Goal: Task Accomplishment & Management: Complete application form

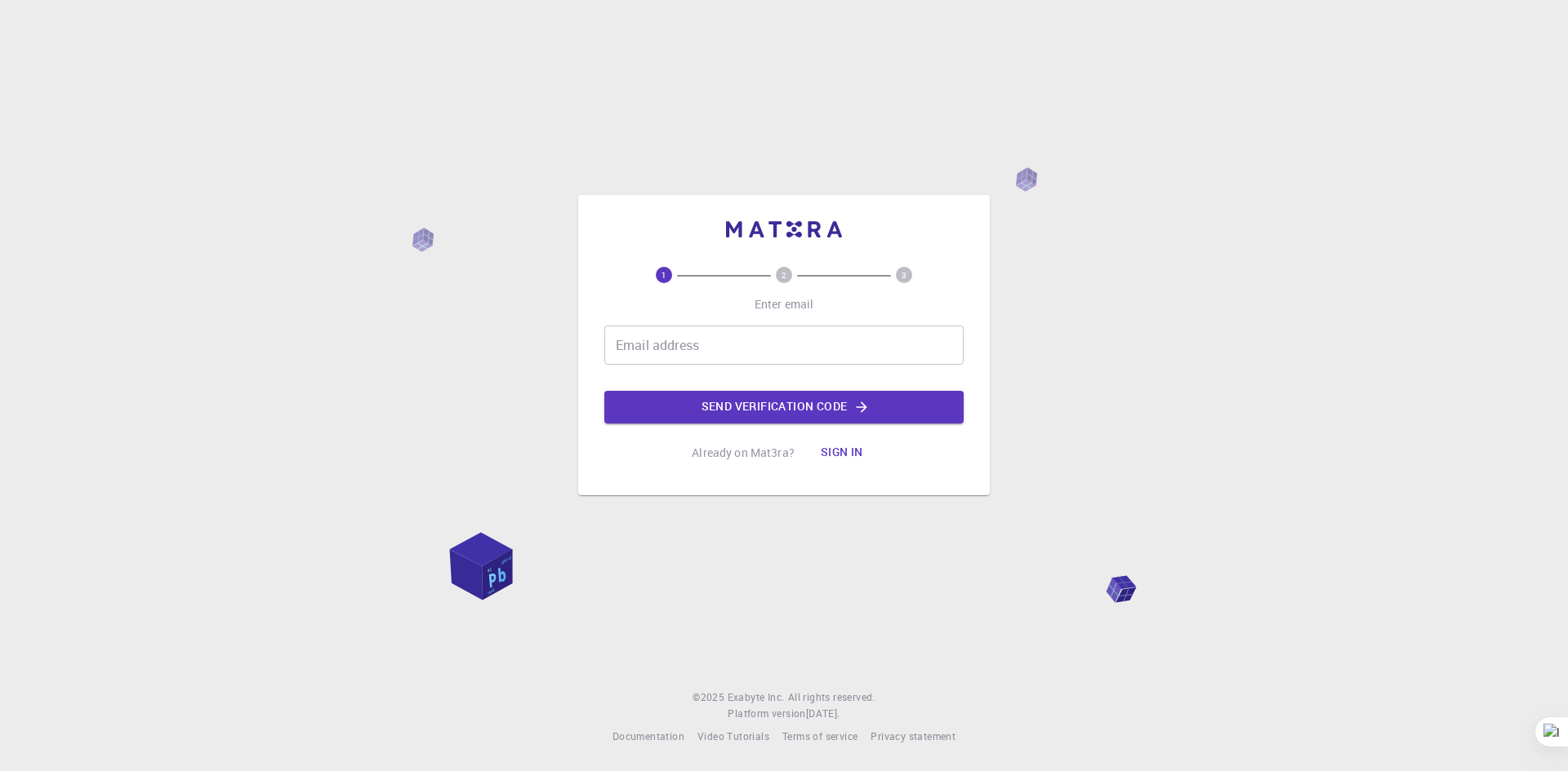
drag, startPoint x: 0, startPoint y: 0, endPoint x: 816, endPoint y: 342, distance: 884.8
click at [816, 342] on input "Email address" at bounding box center [784, 345] width 360 height 39
type input "[EMAIL_ADDRESS][DOMAIN_NAME]"
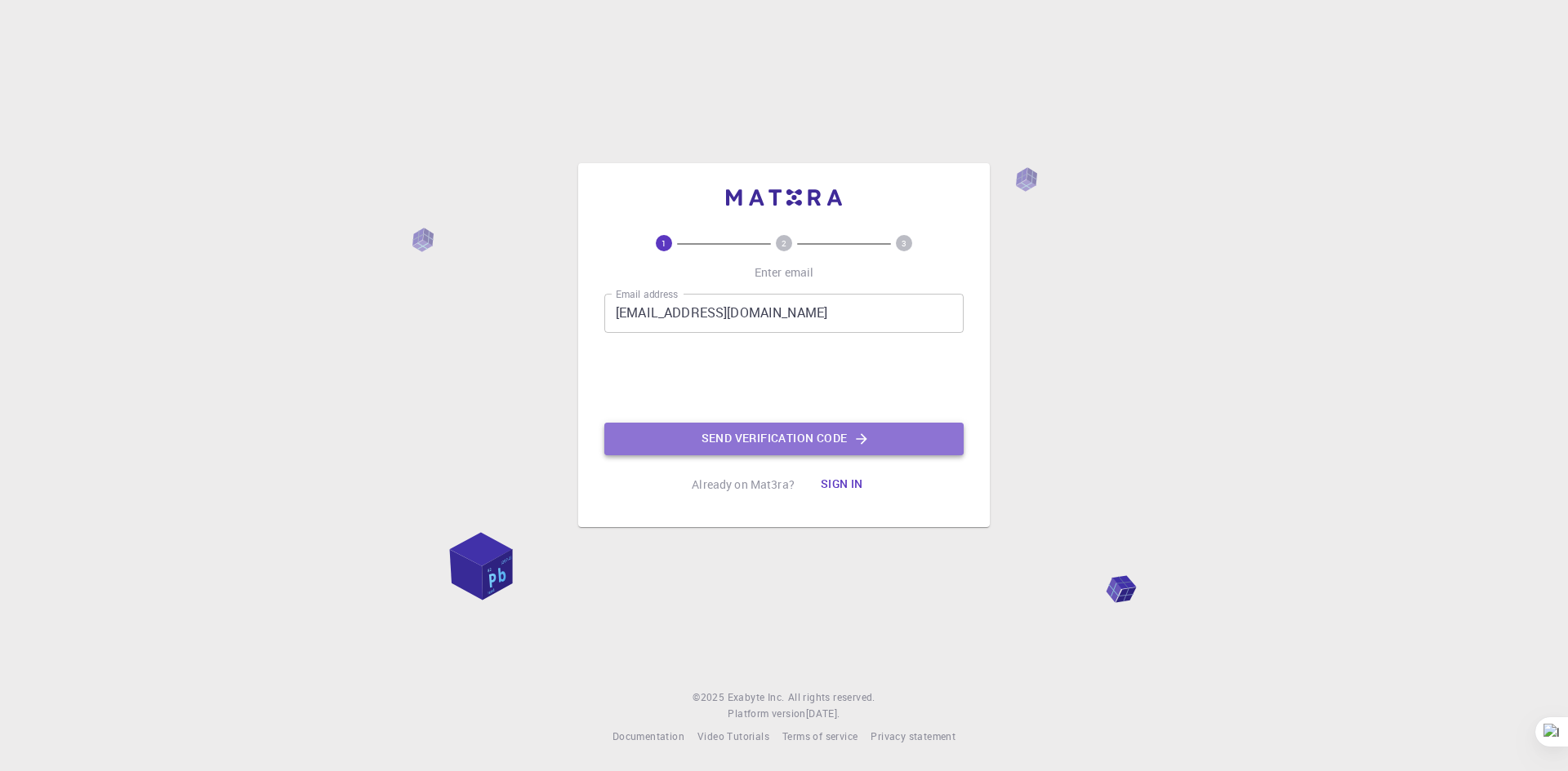
click at [817, 432] on button "Send verification code" at bounding box center [784, 438] width 360 height 33
click at [784, 438] on button "Send verification code" at bounding box center [784, 438] width 360 height 33
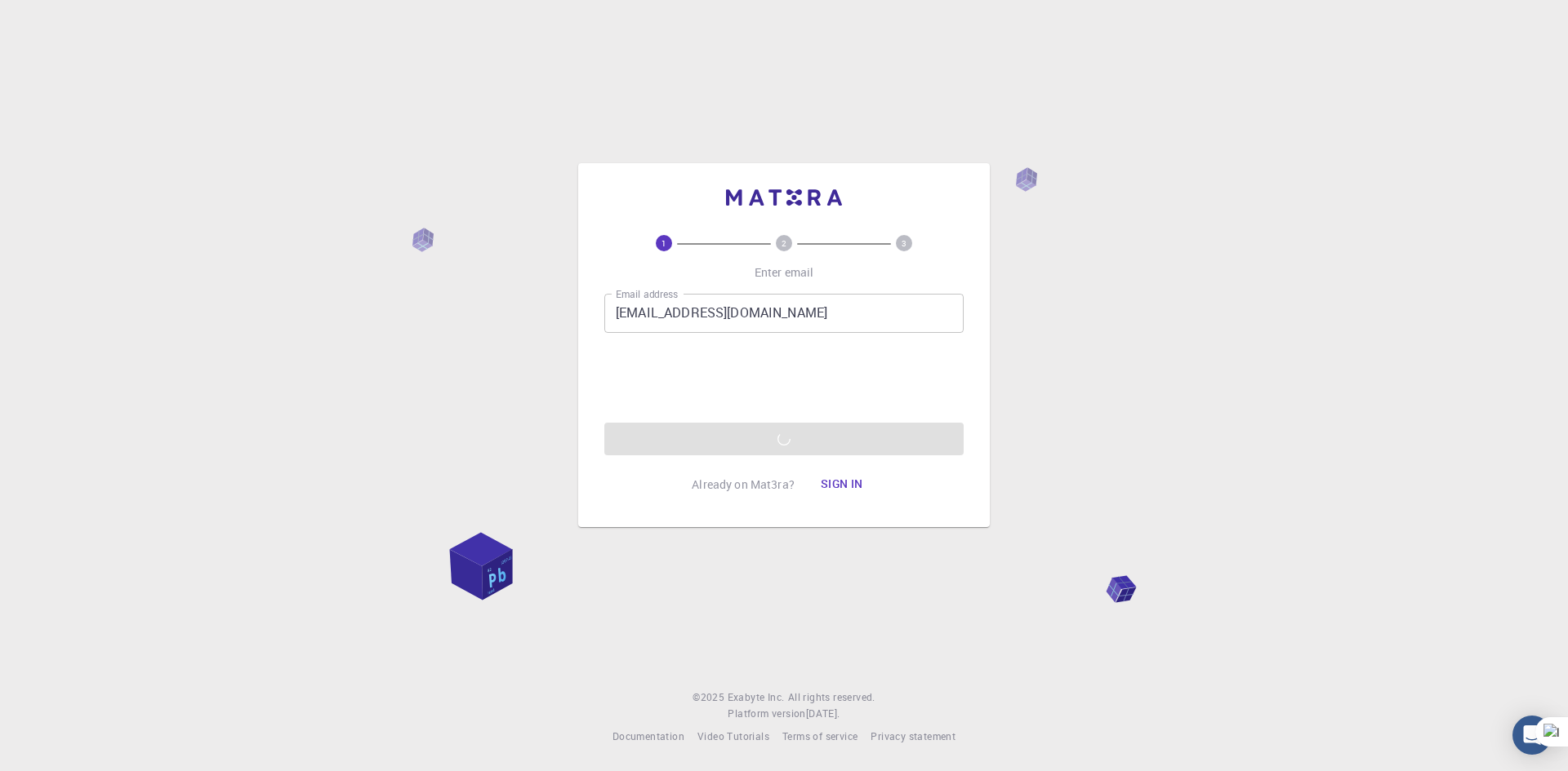
drag, startPoint x: 1263, startPoint y: 0, endPoint x: 1235, endPoint y: 164, distance: 166.4
click at [1235, 164] on div "1 2 3 Enter email Email address [EMAIL_ADDRESS][DOMAIN_NAME] Email address 0cAF…" at bounding box center [784, 386] width 1568 height 771
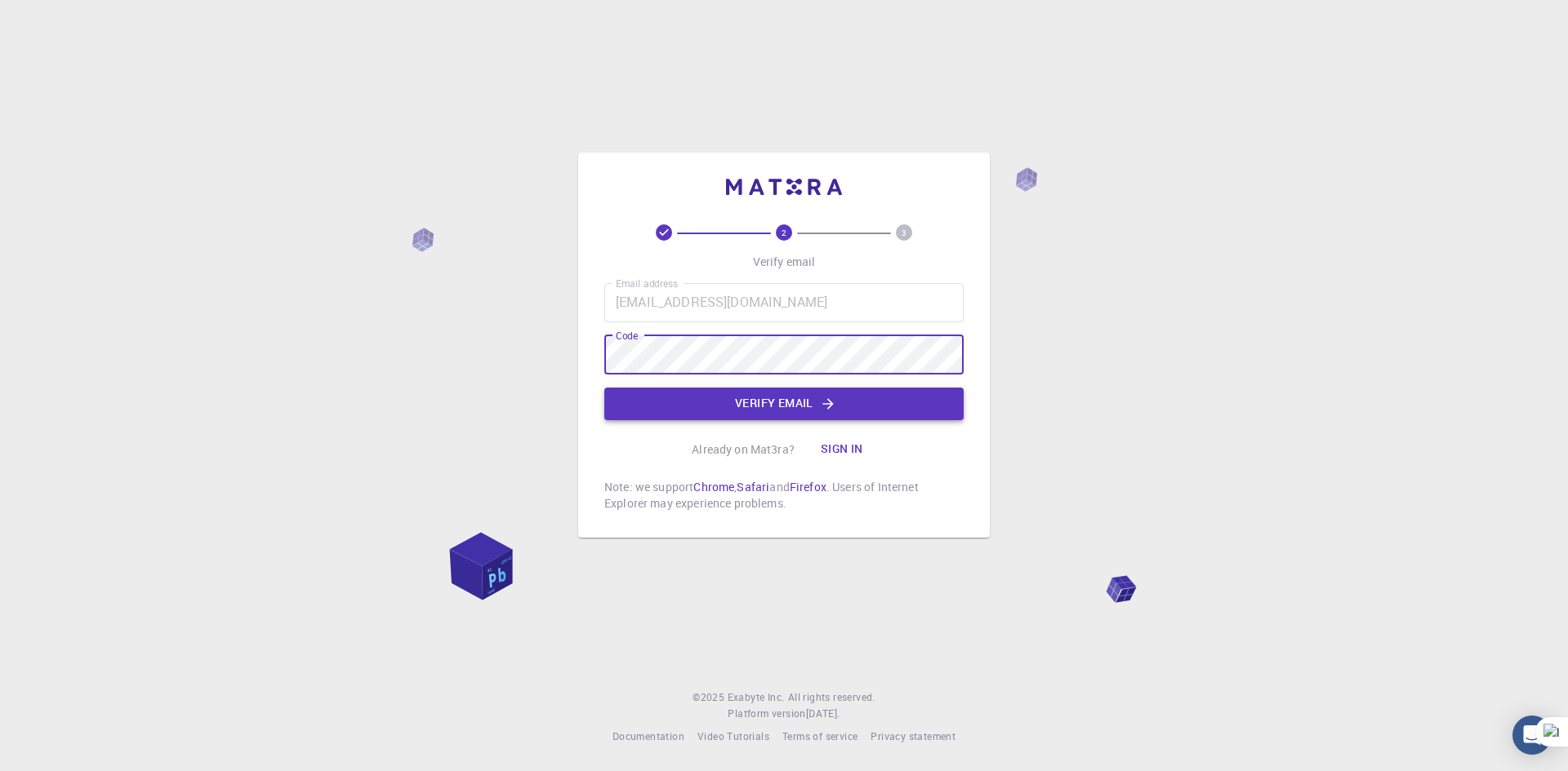
click at [760, 412] on button "Verify email" at bounding box center [784, 404] width 360 height 33
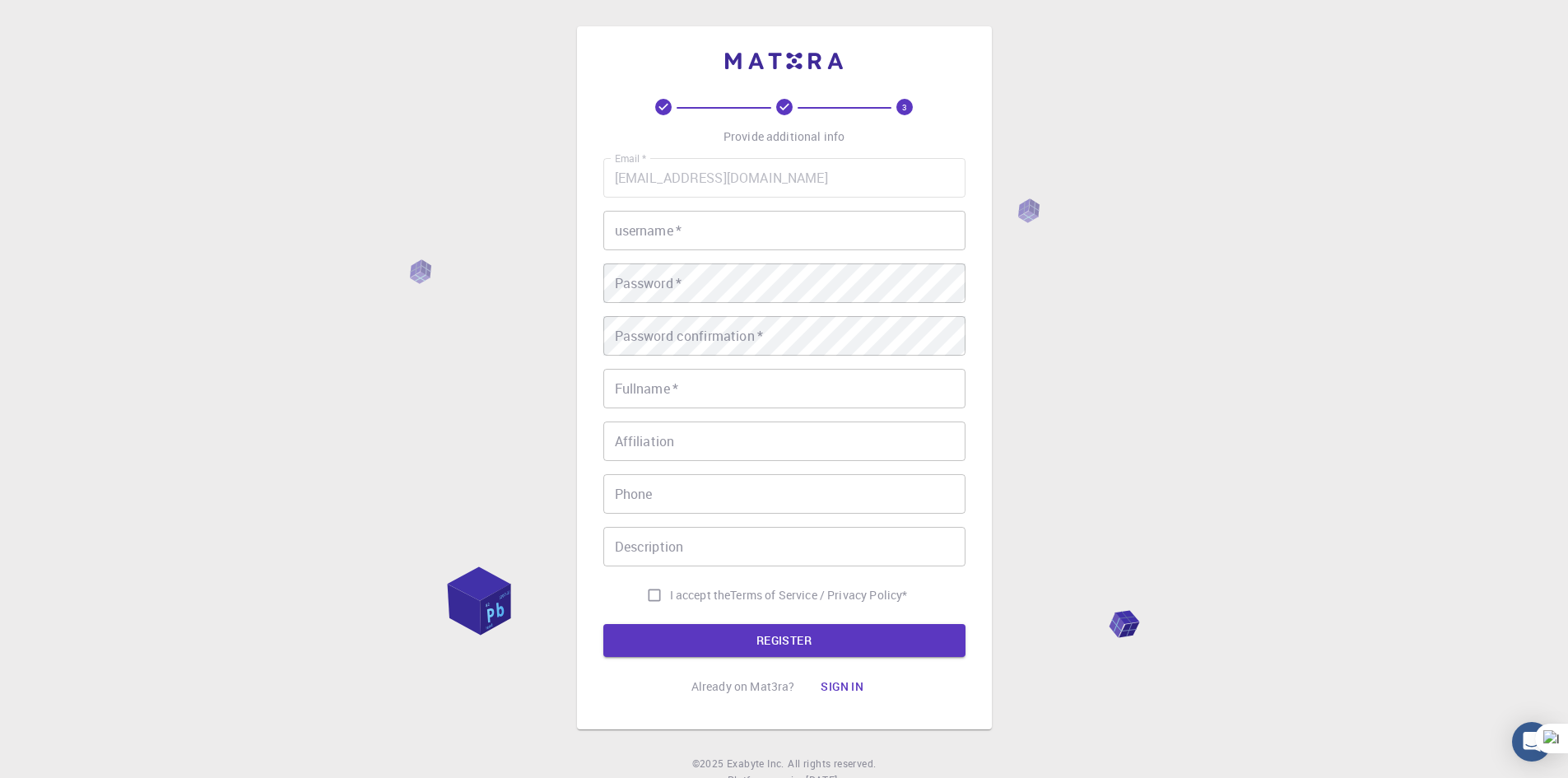
click at [788, 237] on input "username   *" at bounding box center [784, 231] width 363 height 40
click at [646, 594] on input "I accept the Terms of Service / Privacy Policy *" at bounding box center [654, 595] width 31 height 31
checkbox input "true"
click at [740, 452] on input "Affiliation" at bounding box center [784, 442] width 363 height 40
click at [731, 242] on input "username   *" at bounding box center [784, 231] width 363 height 40
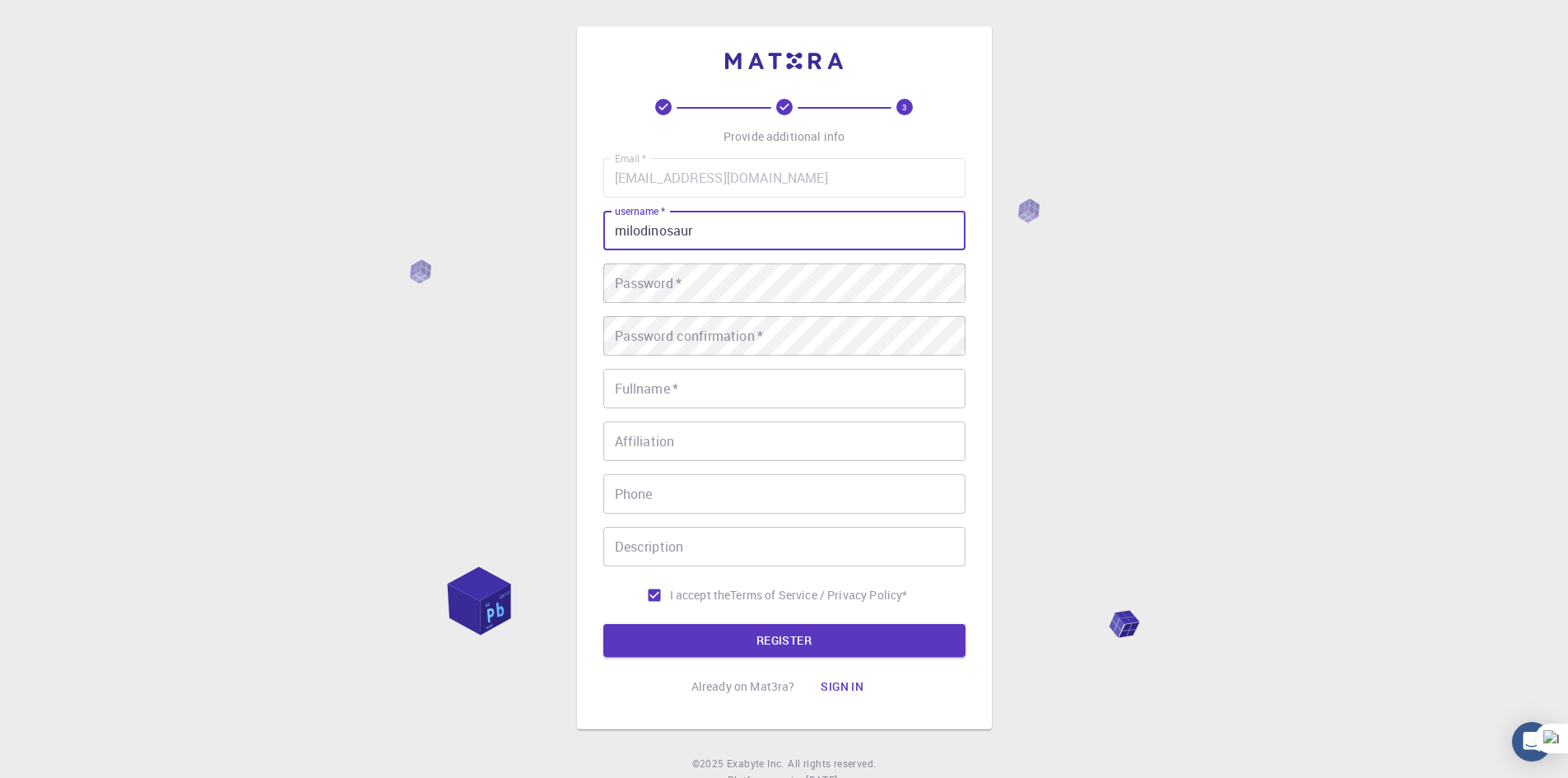
type input "milodinosaur"
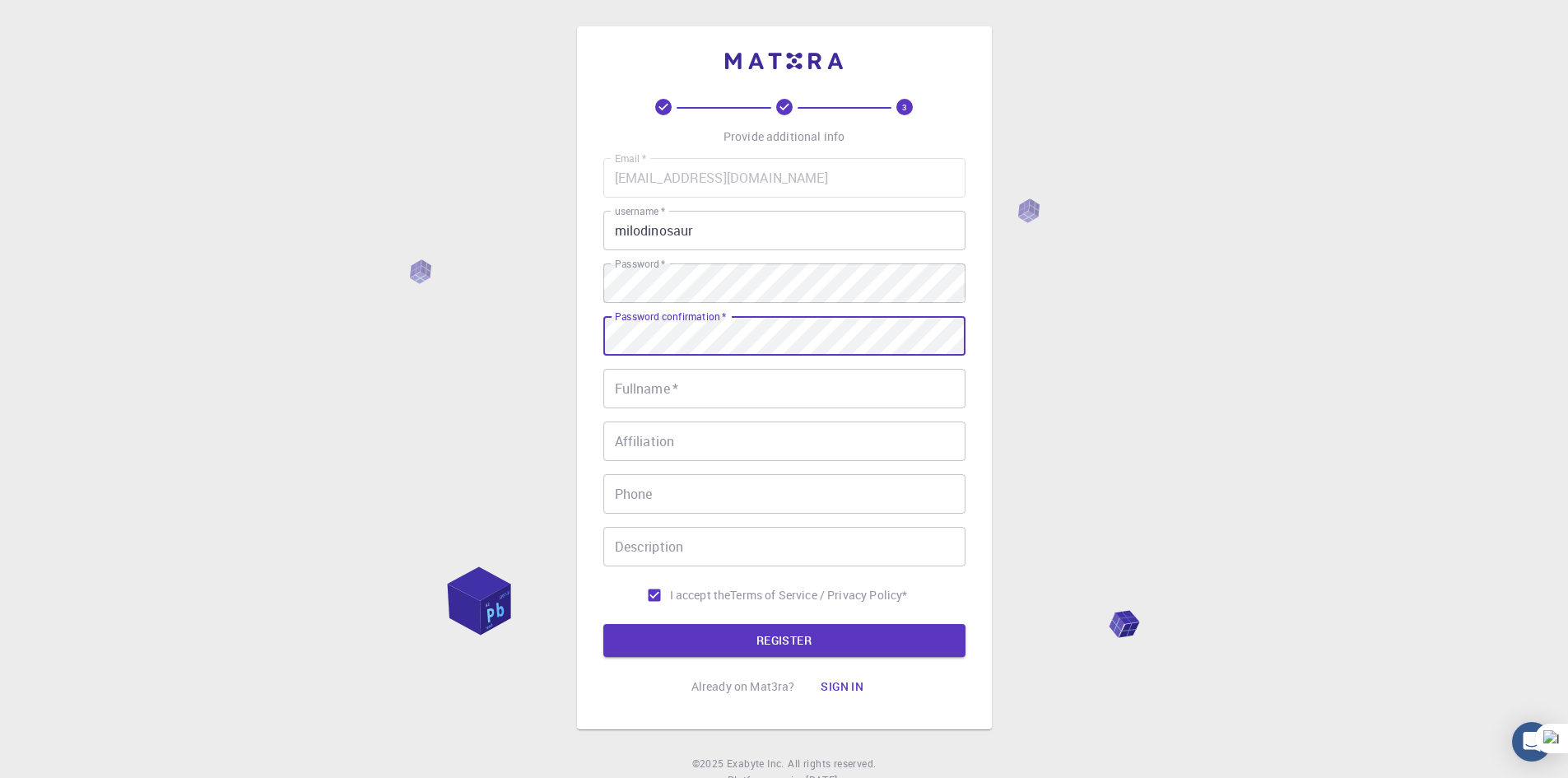
click at [808, 378] on input "Fullname   *" at bounding box center [784, 388] width 363 height 40
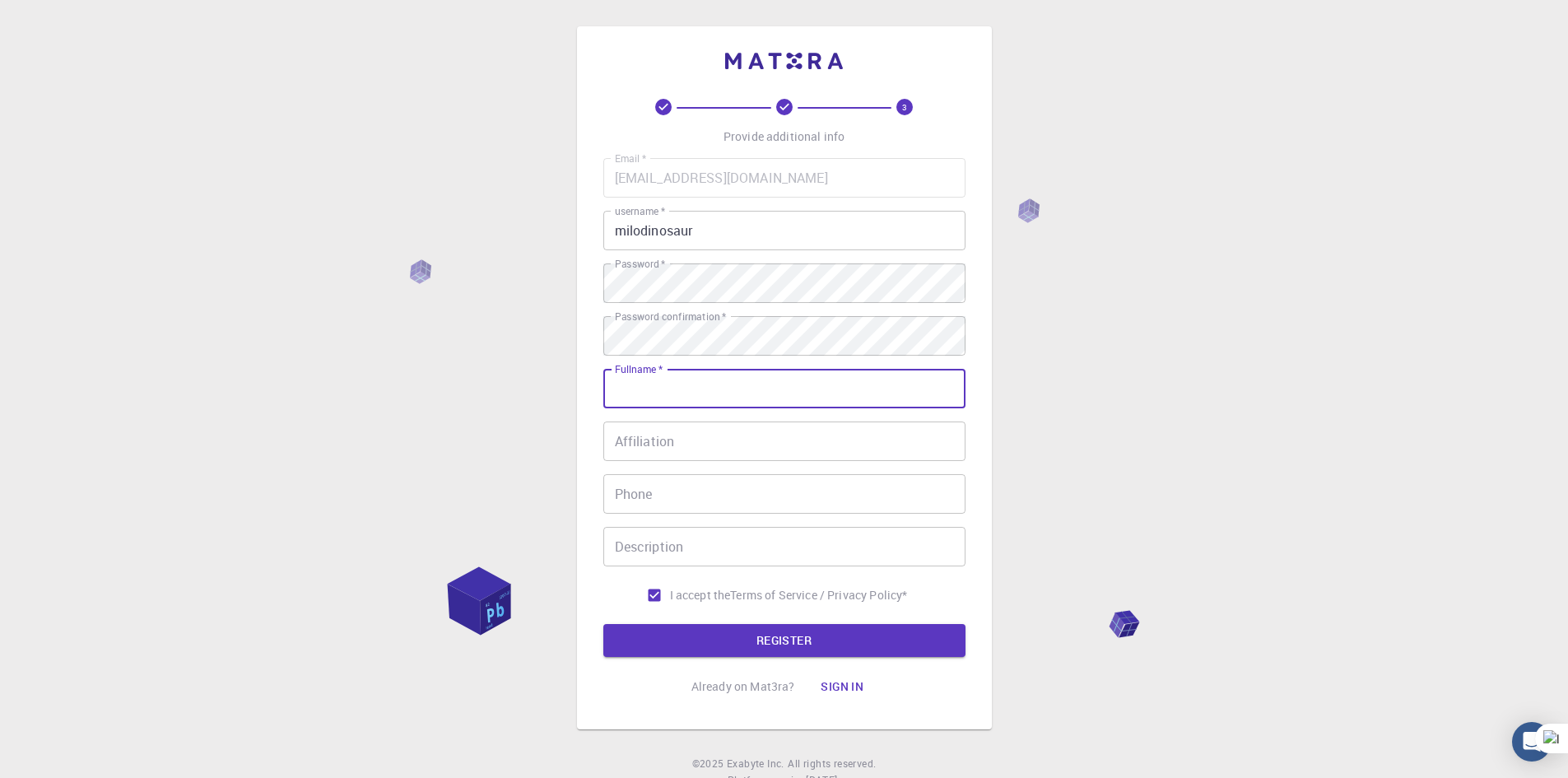
type input "[PERSON_NAME]"
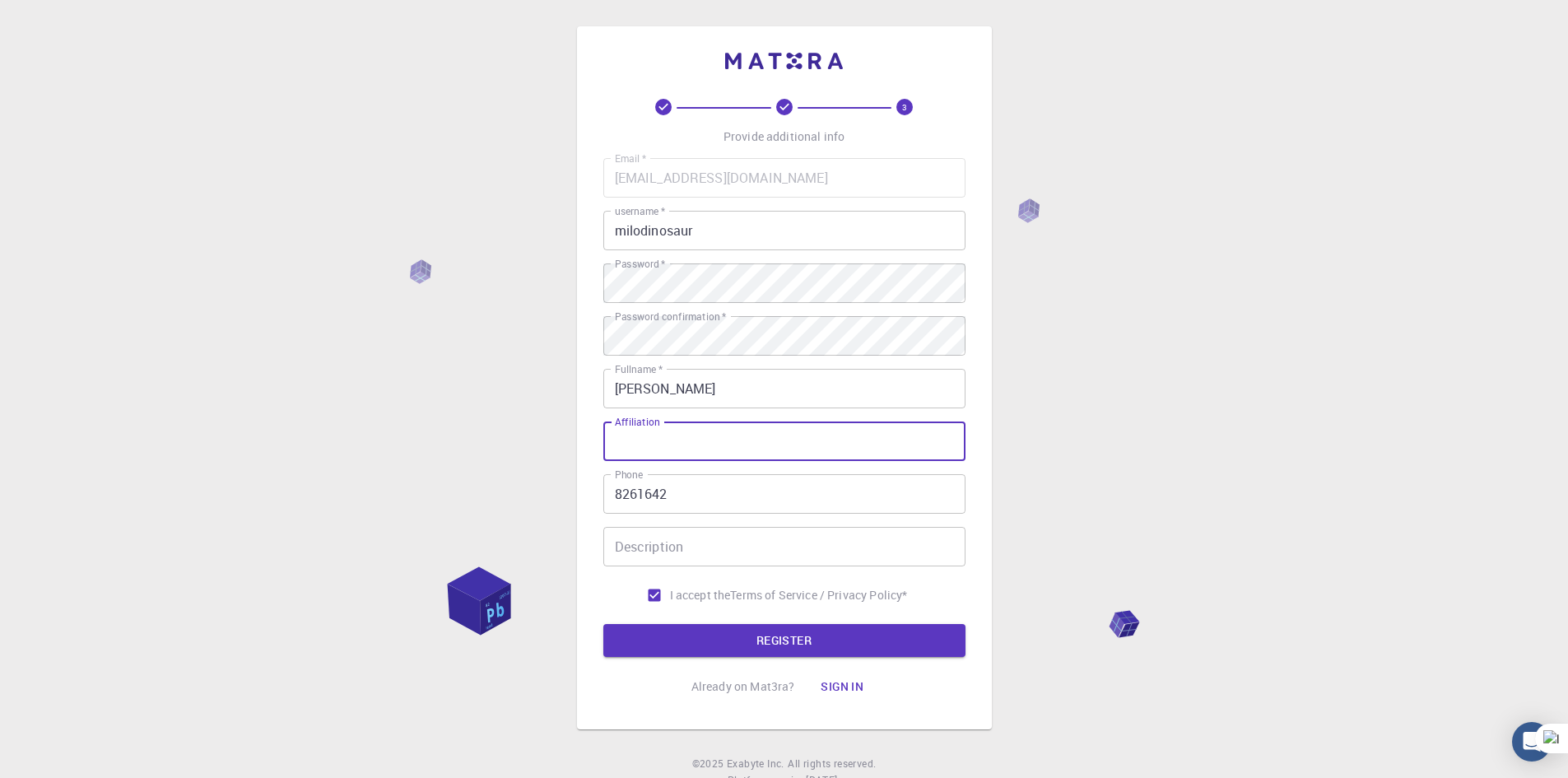
click at [725, 442] on input "Affiliation" at bounding box center [784, 442] width 363 height 40
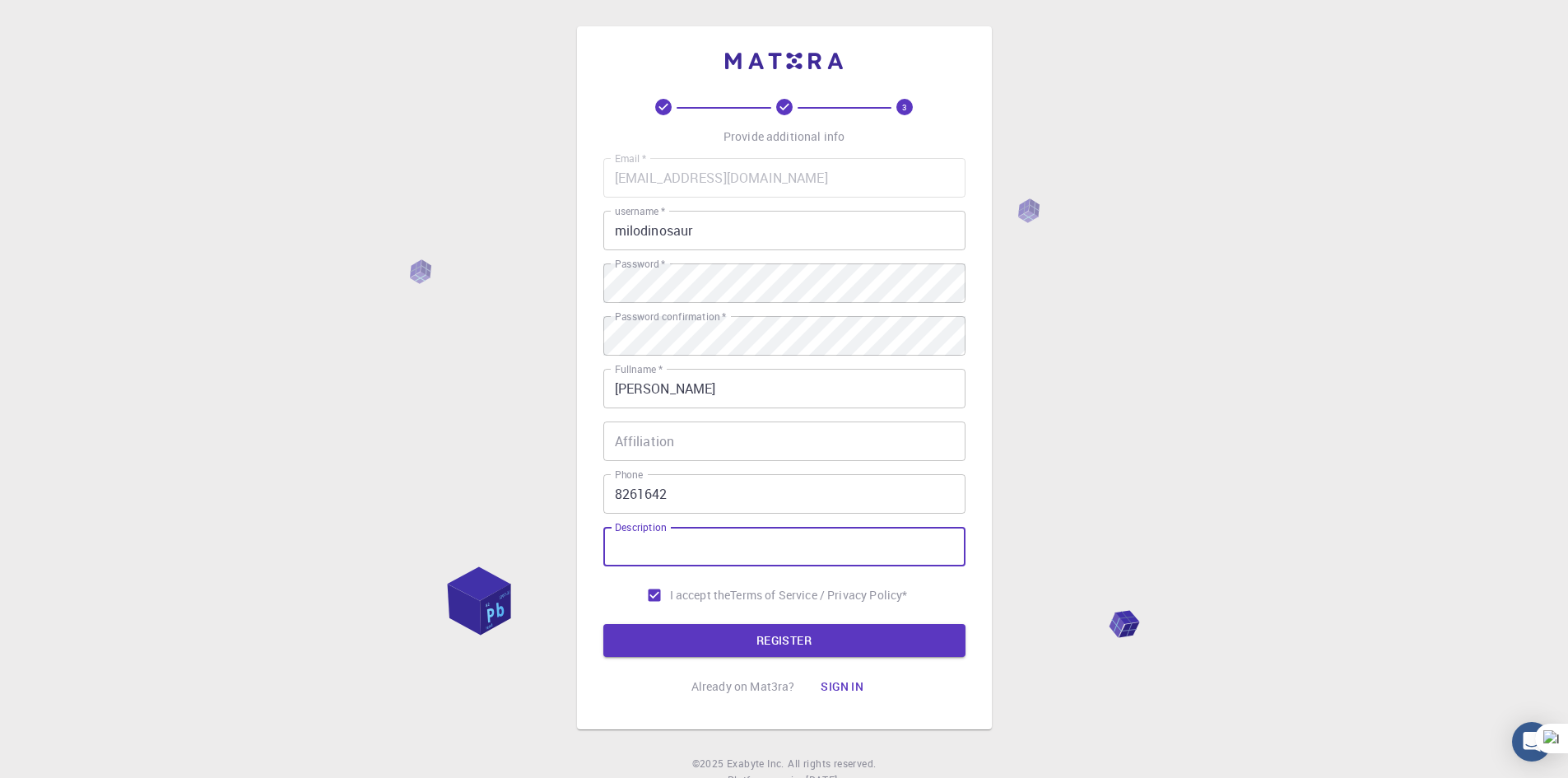
click at [745, 557] on input "Description" at bounding box center [784, 547] width 363 height 40
click at [772, 644] on button "REGISTER" at bounding box center [784, 641] width 363 height 33
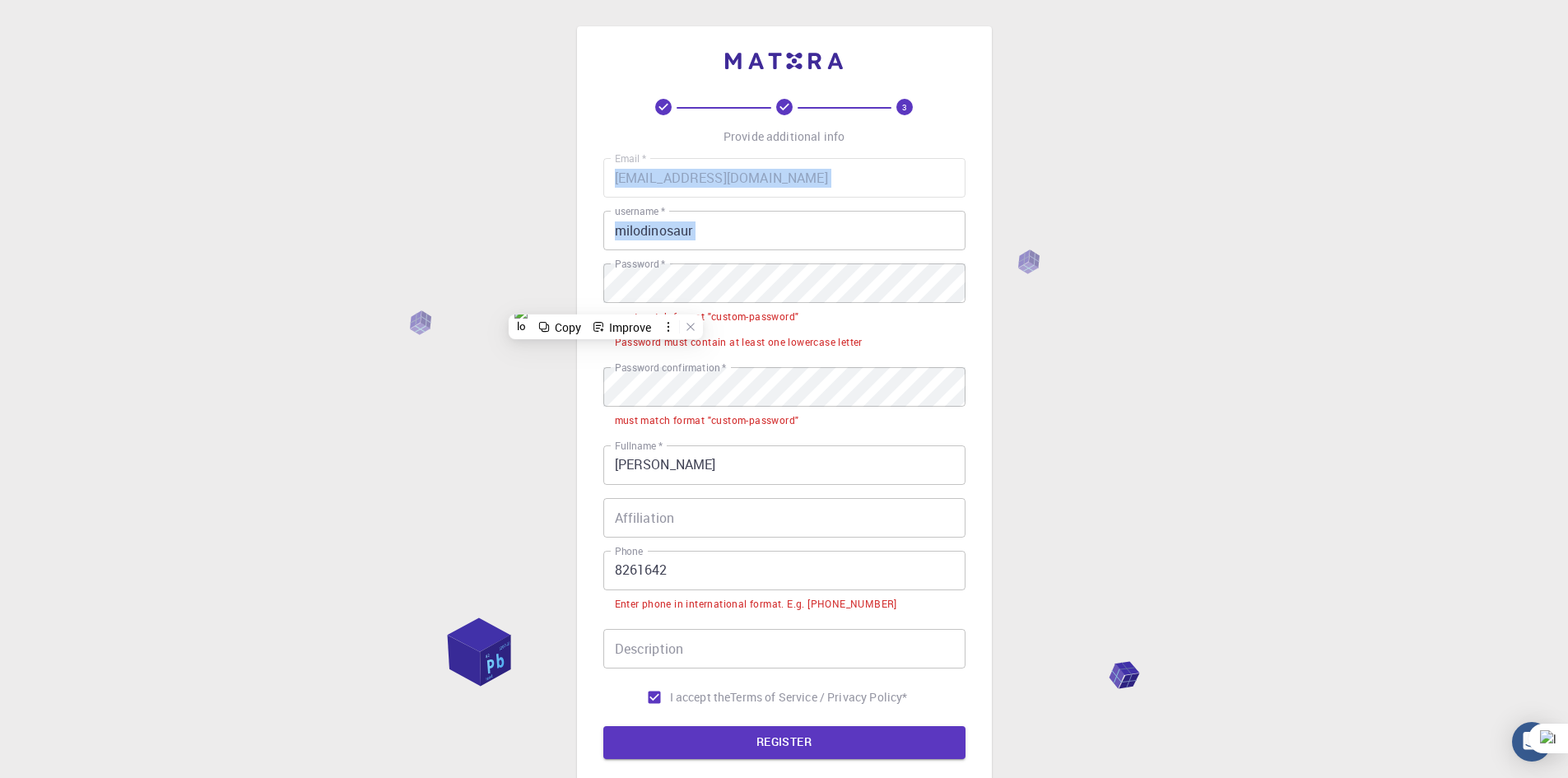
click at [628, 297] on div "3 Provide additional info Email   * [EMAIL_ADDRESS][DOMAIN_NAME] Email   * user…" at bounding box center [784, 429] width 415 height 806
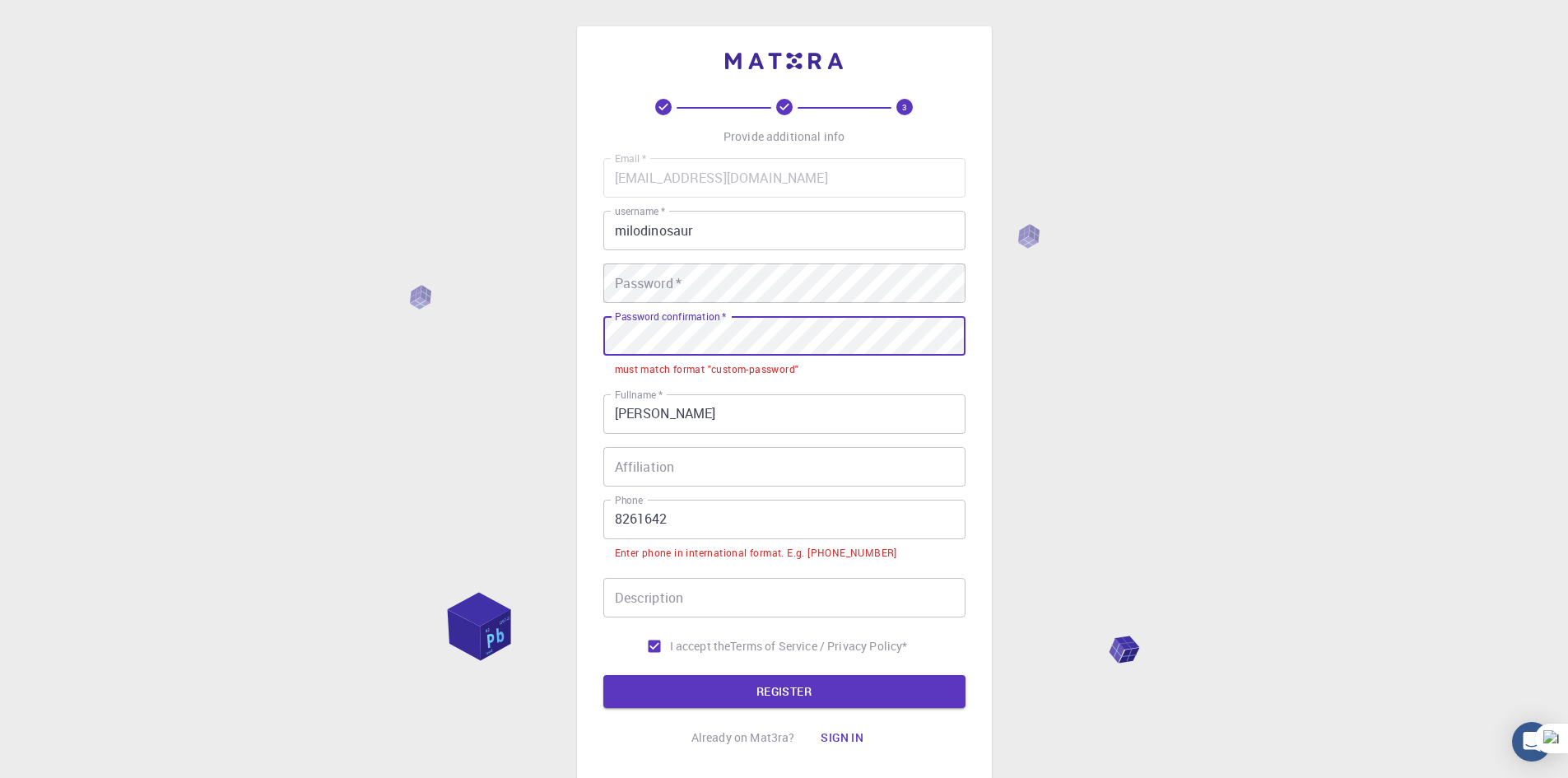
drag, startPoint x: 591, startPoint y: 317, endPoint x: 589, endPoint y: 334, distance: 17.1
click at [589, 334] on div "3 Provide additional info Email   * [EMAIL_ADDRESS][DOMAIN_NAME] Email   * user…" at bounding box center [784, 403] width 415 height 754
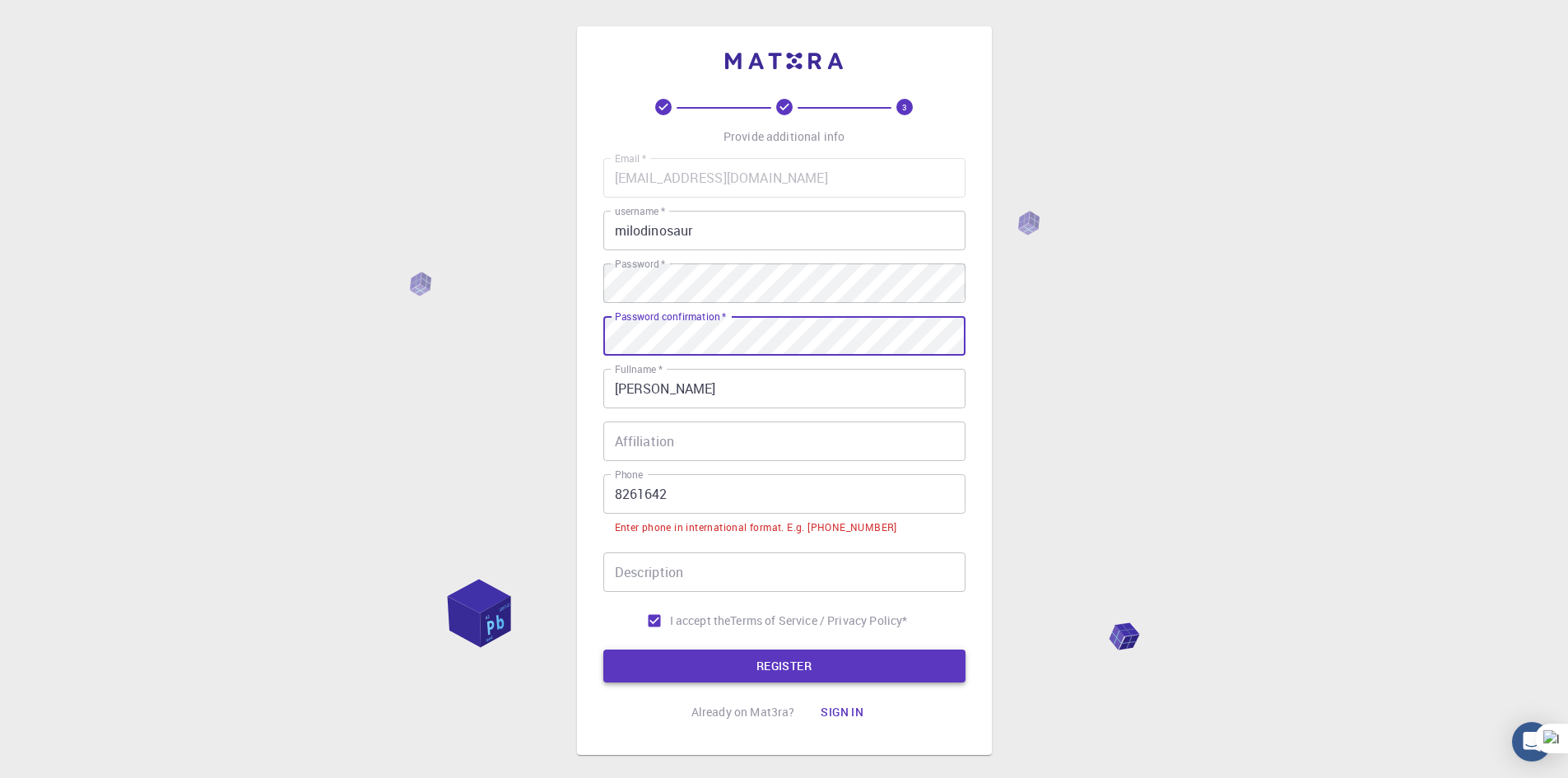
click at [794, 656] on button "REGISTER" at bounding box center [784, 666] width 363 height 33
click at [852, 658] on button "REGISTER" at bounding box center [784, 666] width 363 height 33
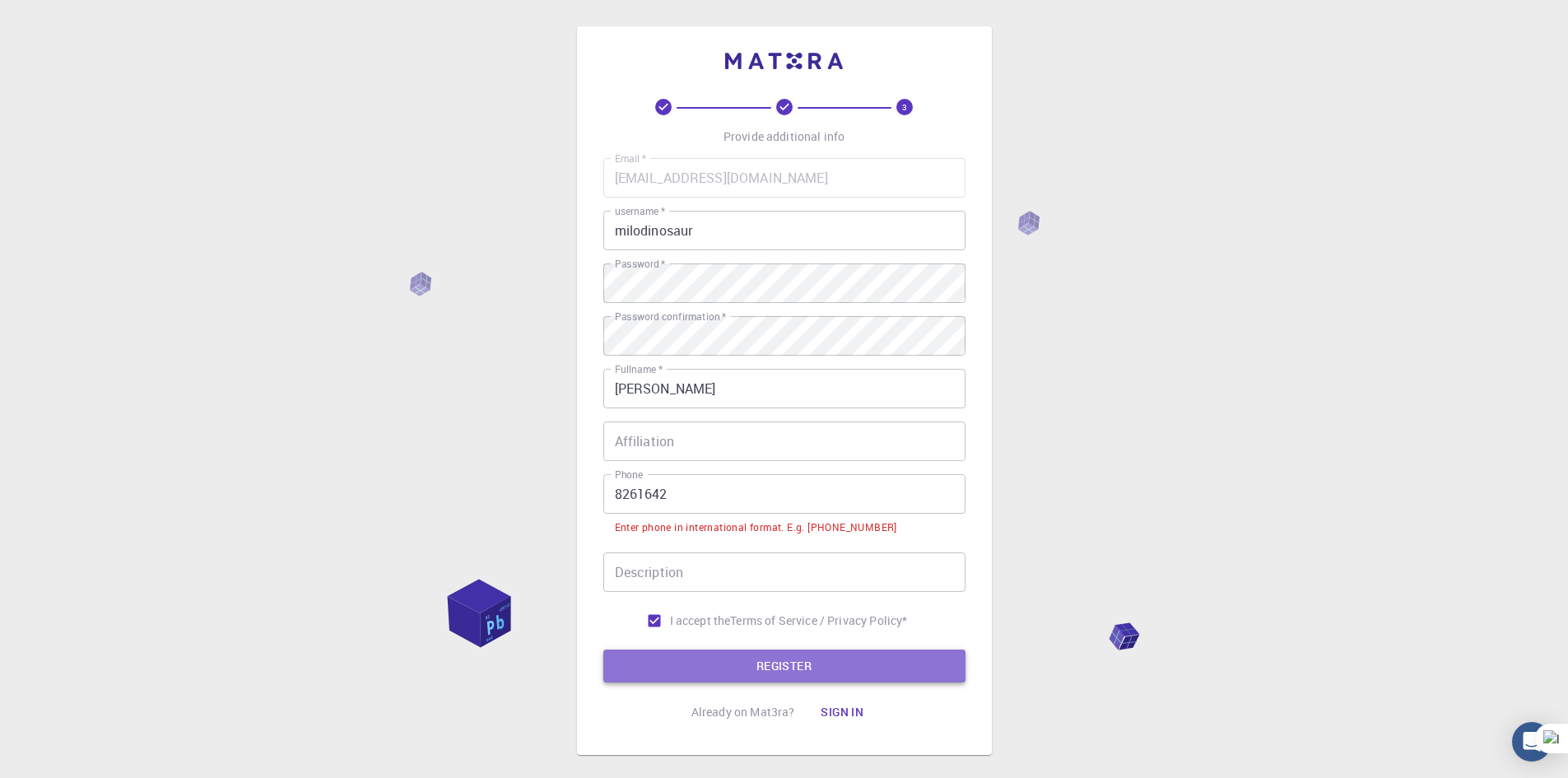
click at [853, 657] on button "REGISTER" at bounding box center [784, 666] width 363 height 33
click at [618, 492] on input "8261642" at bounding box center [784, 494] width 363 height 40
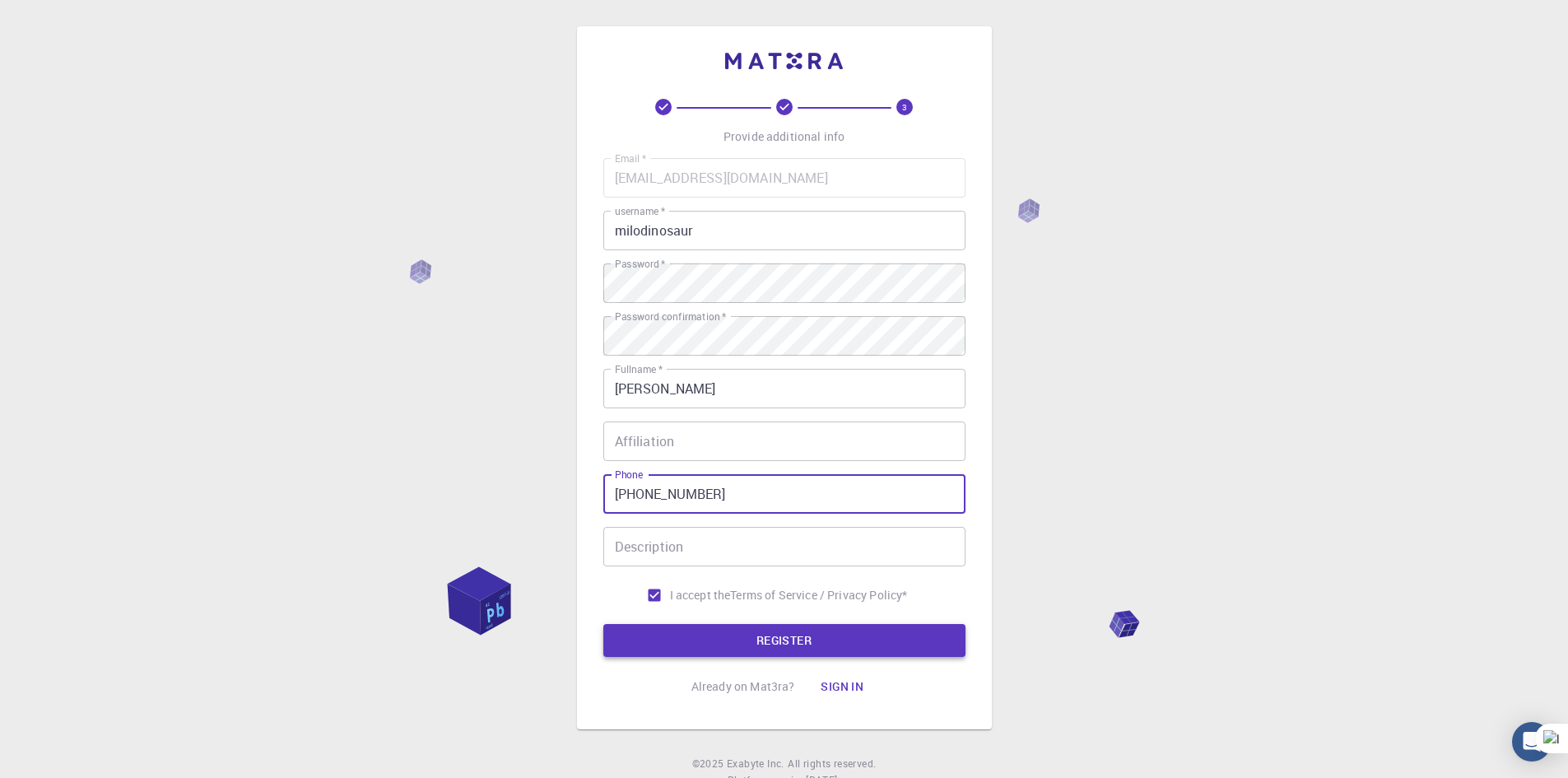
type input "[PHONE_NUMBER]"
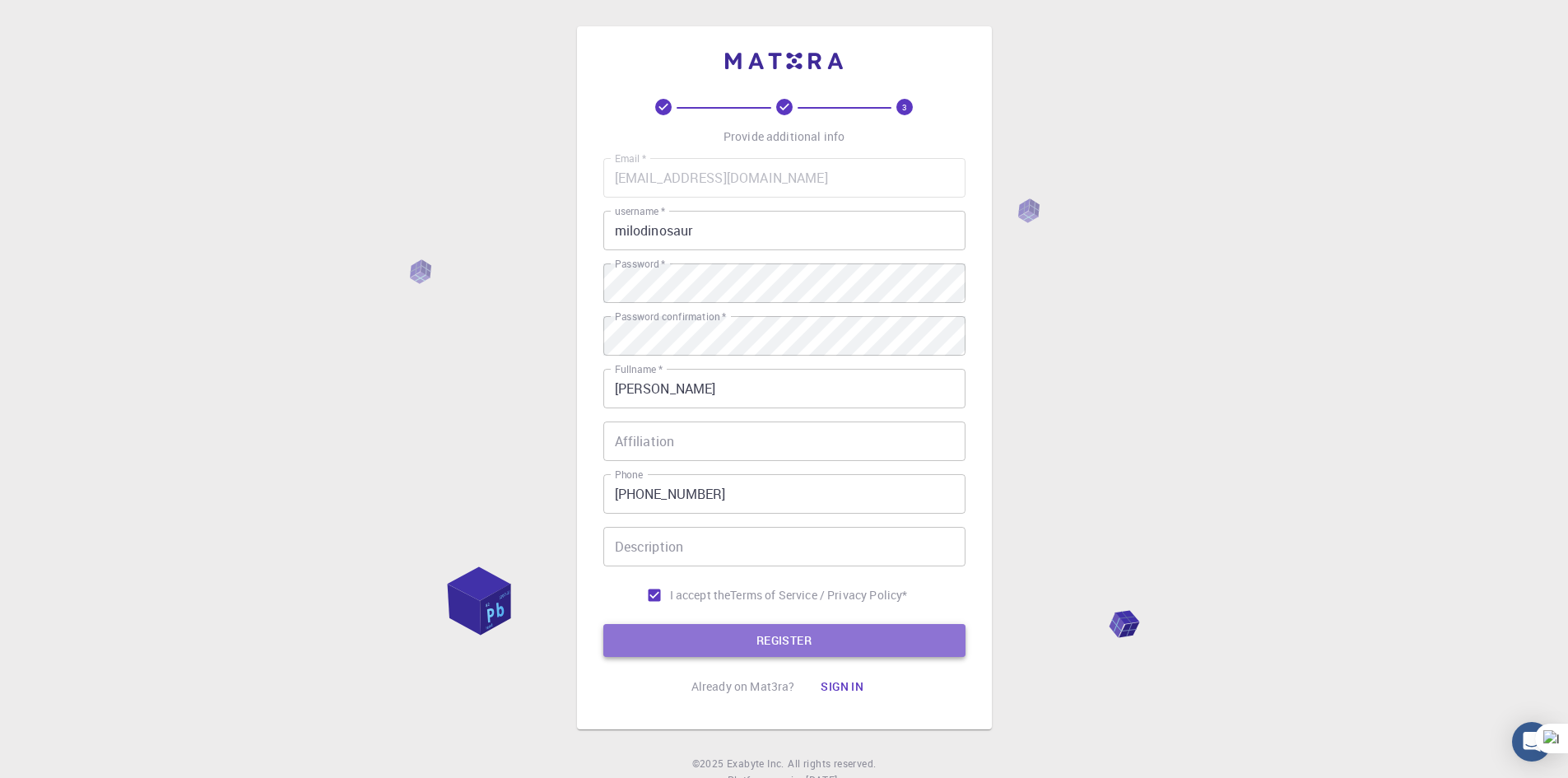
click at [731, 645] on button "REGISTER" at bounding box center [784, 641] width 363 height 33
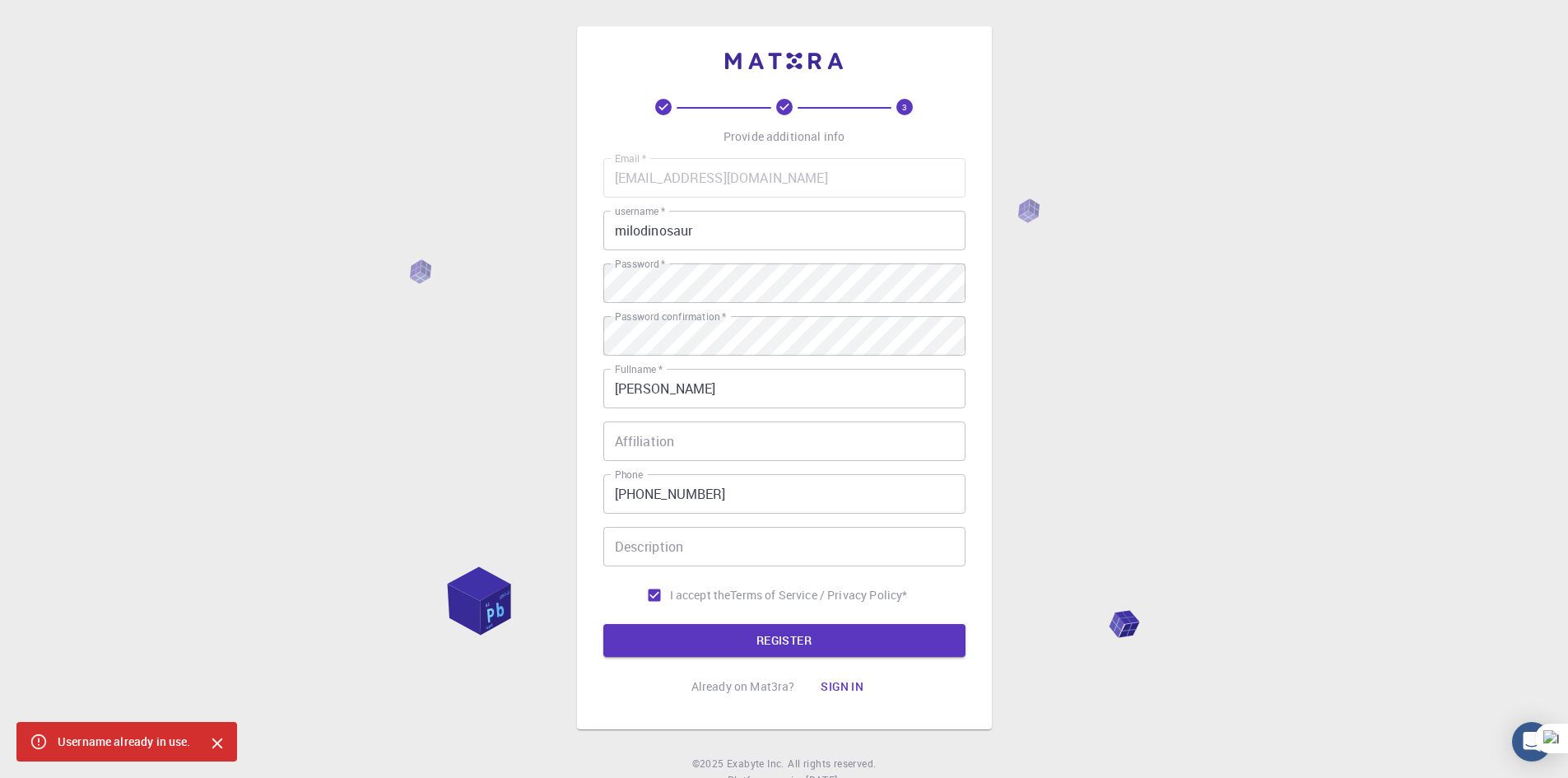
click at [740, 219] on input "milodinosaur" at bounding box center [784, 231] width 363 height 40
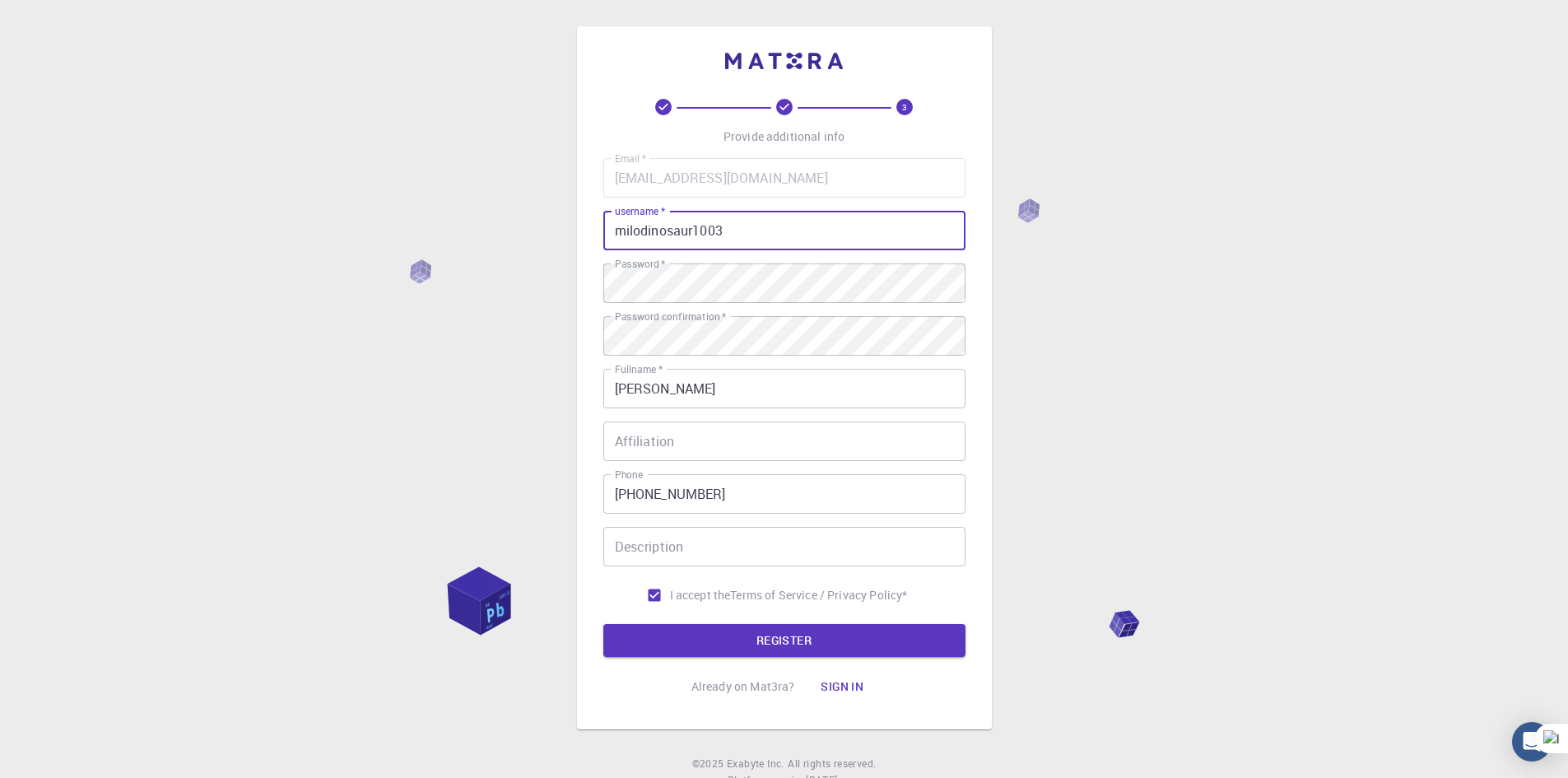
click at [603, 625] on button "REGISTER" at bounding box center [784, 641] width 363 height 33
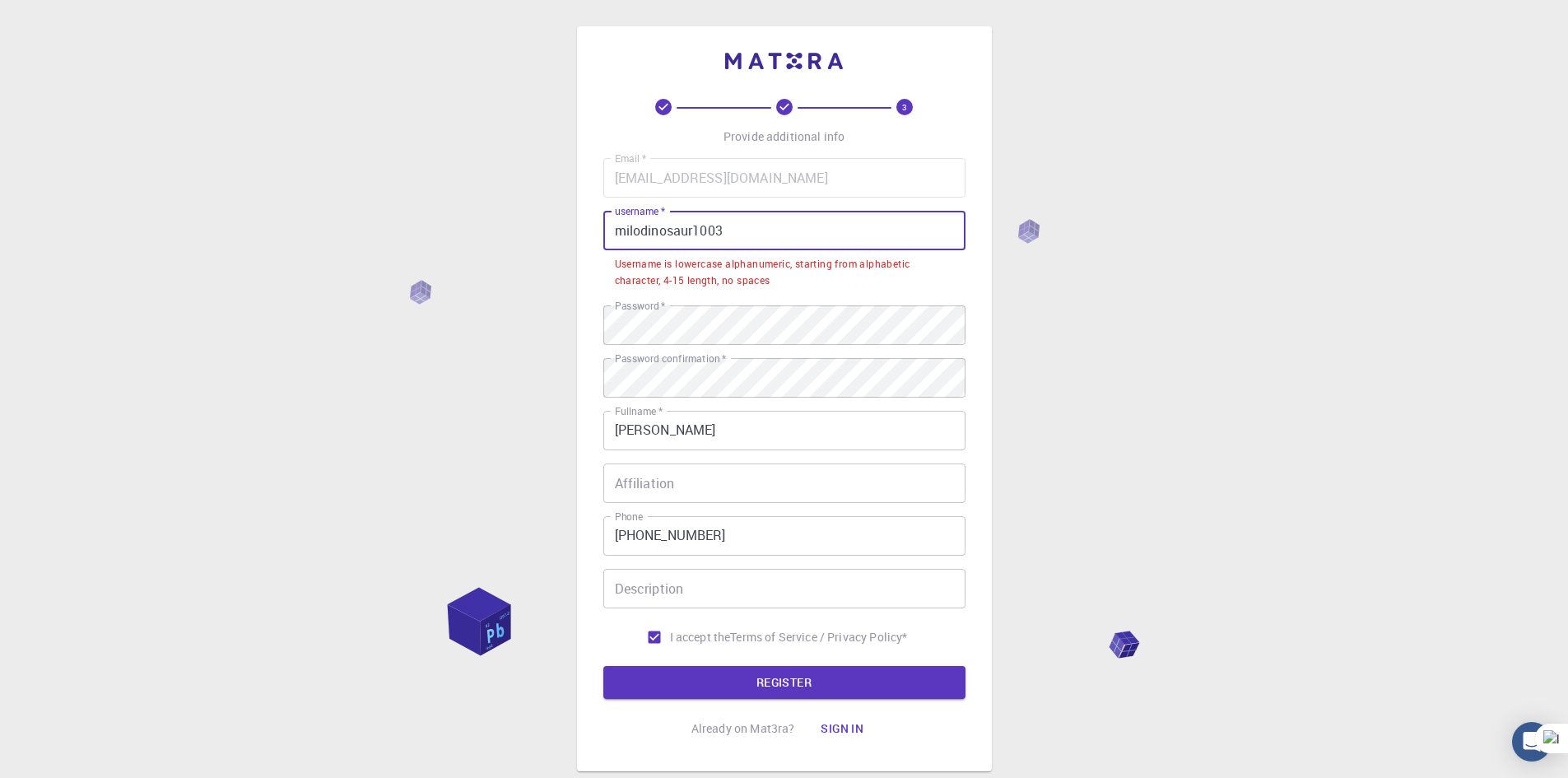
click at [693, 231] on input "milodinosaur1003" at bounding box center [784, 231] width 363 height 40
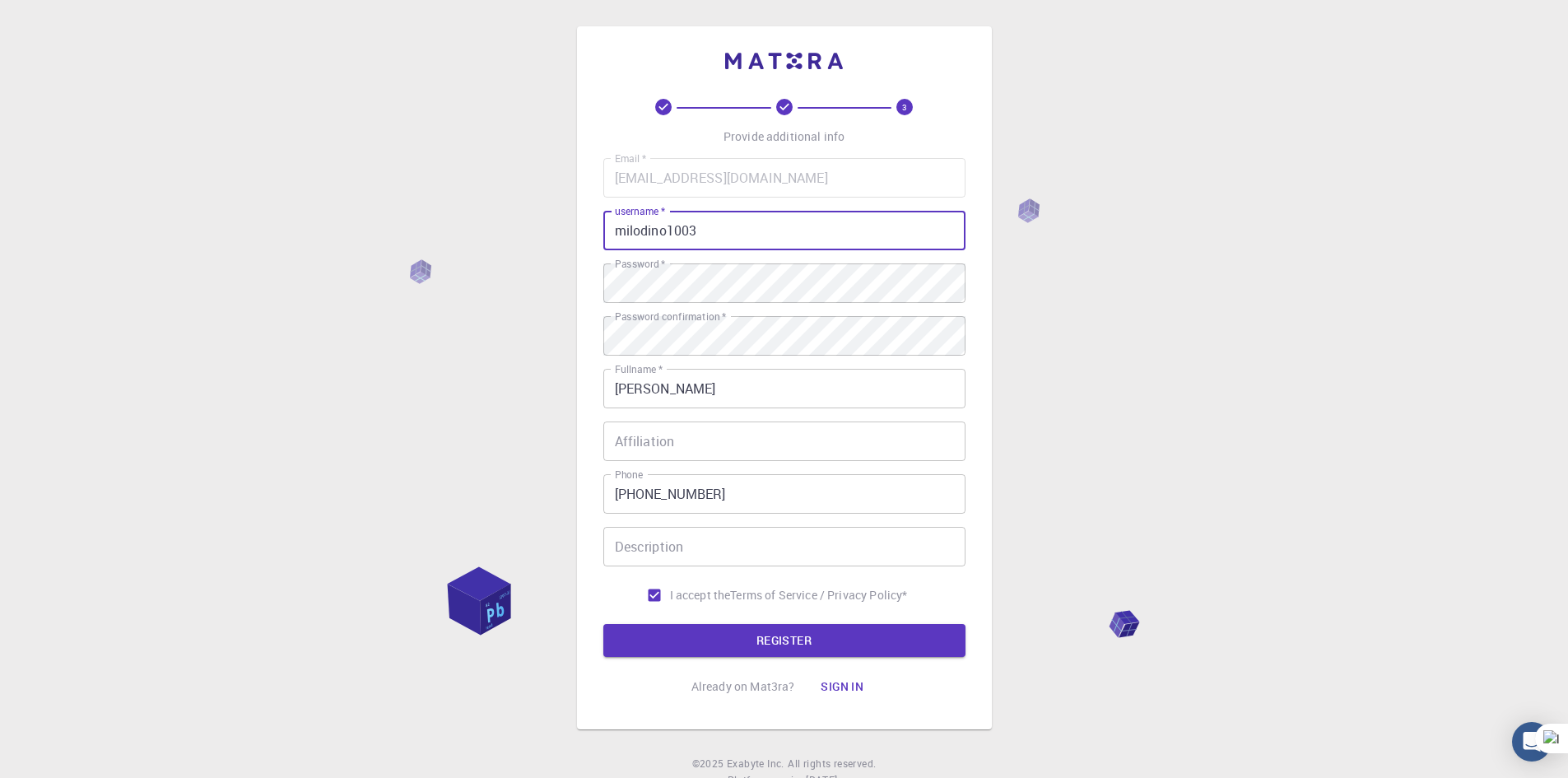
type input "milodino1003"
click at [603, 625] on button "REGISTER" at bounding box center [784, 641] width 363 height 33
click at [837, 639] on button "REGISTER" at bounding box center [784, 641] width 363 height 33
click at [727, 399] on input "[PERSON_NAME]" at bounding box center [784, 388] width 363 height 40
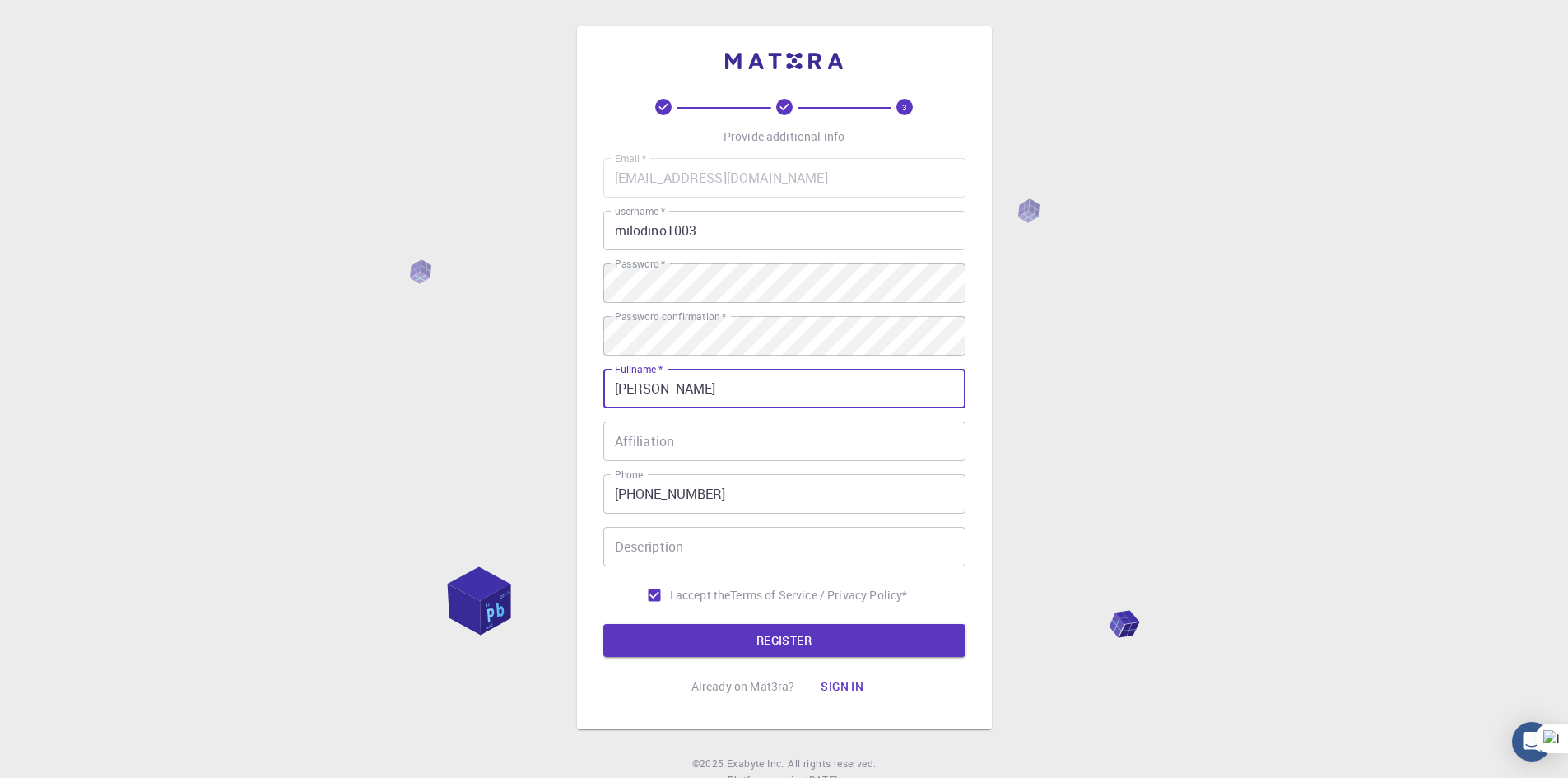
click at [1113, 465] on div "3 Provide additional info Email   * [EMAIL_ADDRESS][DOMAIN_NAME] Email   * user…" at bounding box center [784, 419] width 1568 height 838
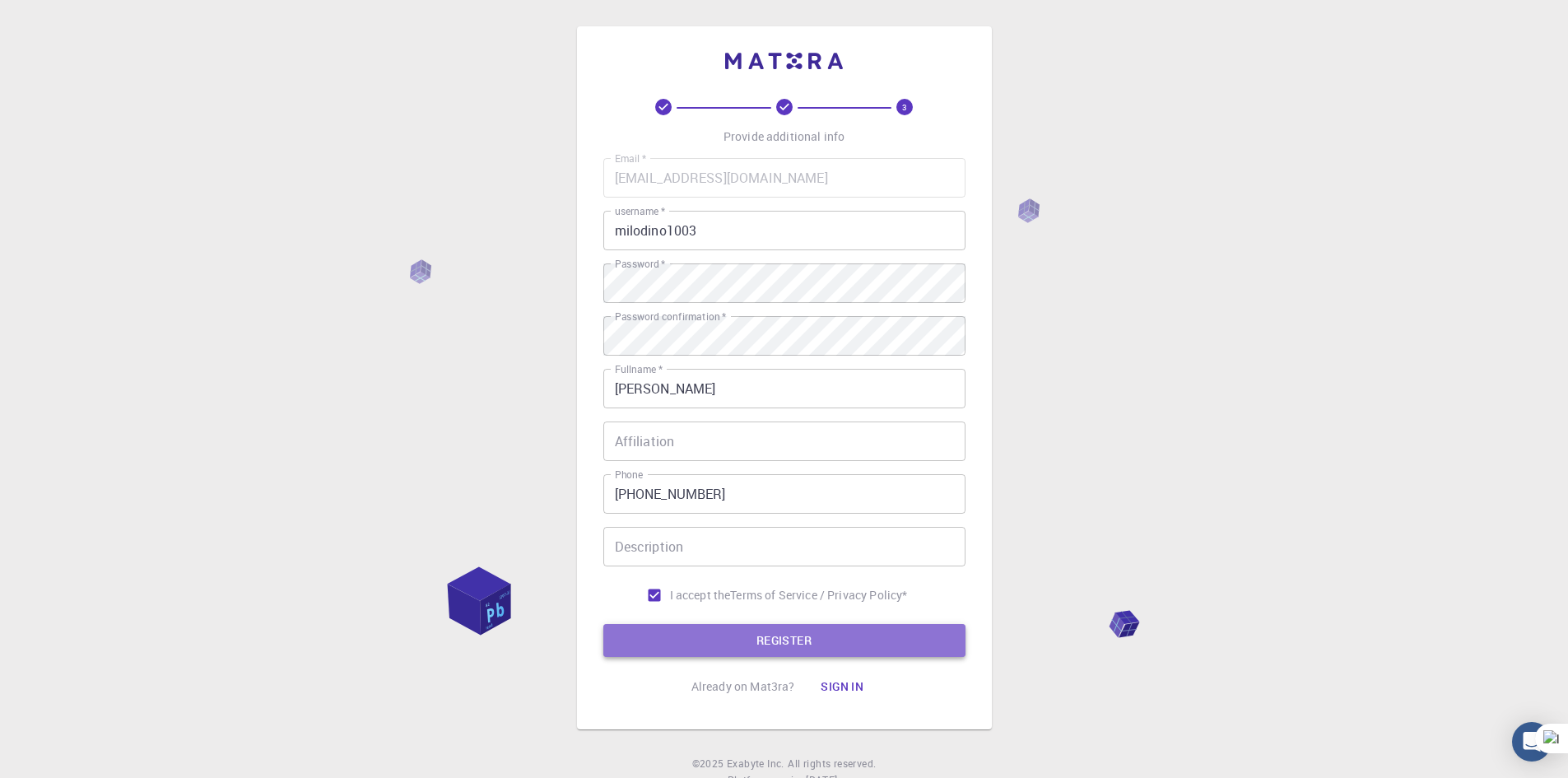
click at [853, 658] on button "REGISTER" at bounding box center [784, 641] width 363 height 33
